Goal: Register for event/course

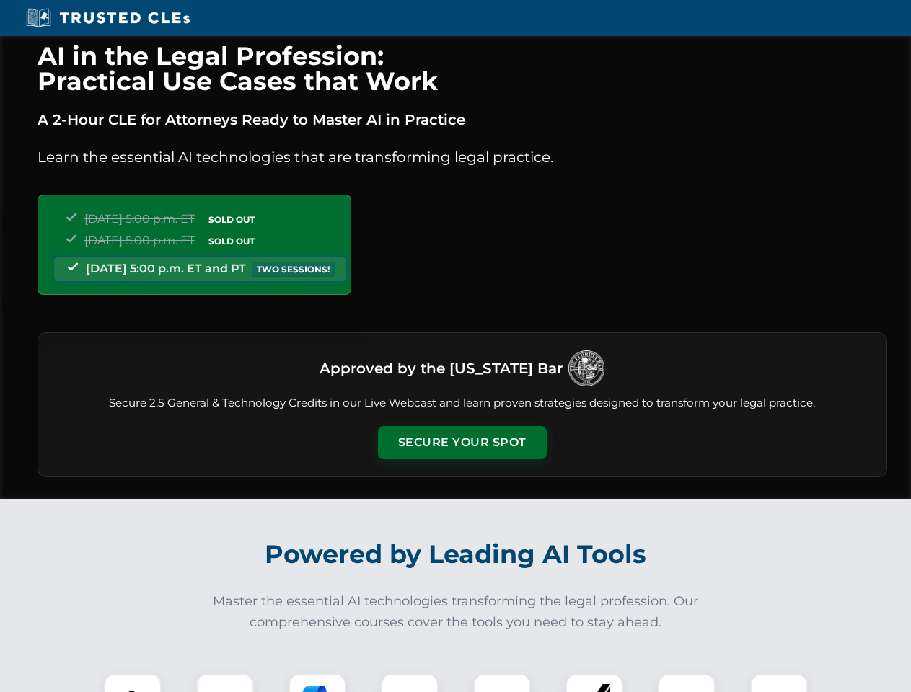
click at [461, 443] on button "Secure Your Spot" at bounding box center [462, 442] width 169 height 33
click at [133, 683] on img at bounding box center [133, 702] width 42 height 42
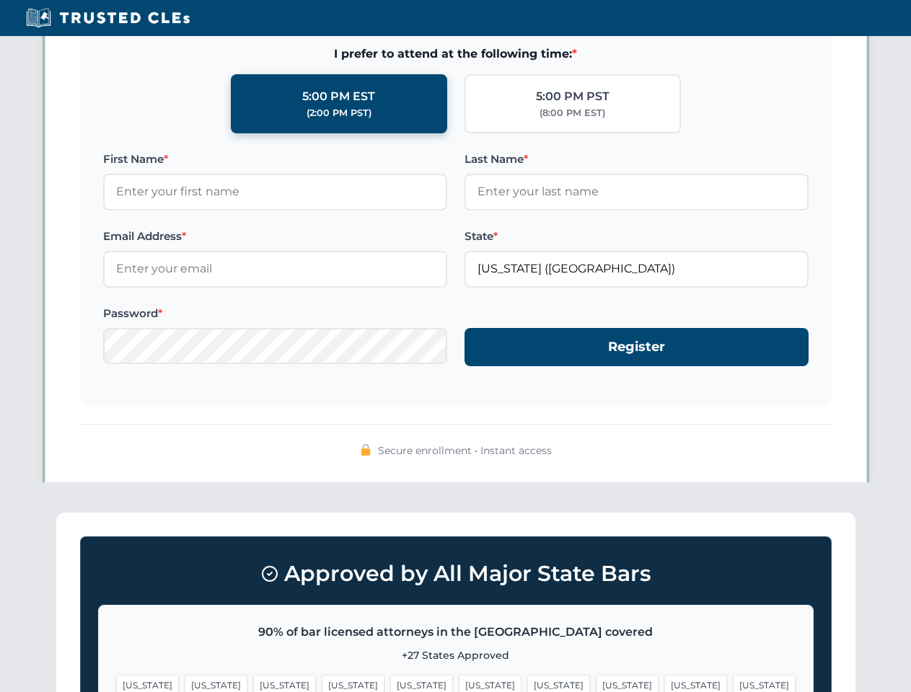
click at [527, 683] on span "[US_STATE]" at bounding box center [558, 685] width 63 height 21
click at [664, 683] on span "[US_STATE]" at bounding box center [695, 685] width 63 height 21
